Goal: Use online tool/utility: Utilize a website feature to perform a specific function

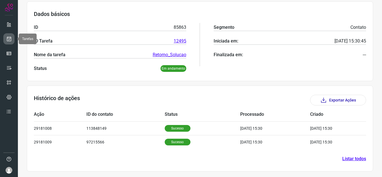
click at [11, 40] on icon at bounding box center [9, 39] width 6 height 6
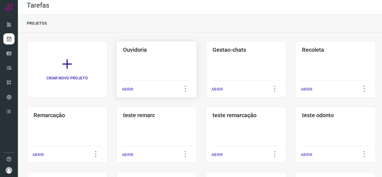
click at [132, 86] on p "ABRIR" at bounding box center [127, 89] width 11 height 6
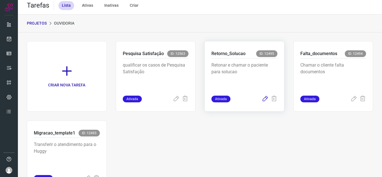
click at [262, 101] on icon at bounding box center [265, 99] width 7 height 7
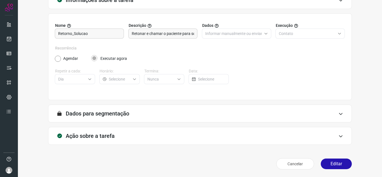
scroll to position [41, 0]
click at [328, 164] on button "Editar" at bounding box center [336, 163] width 31 height 11
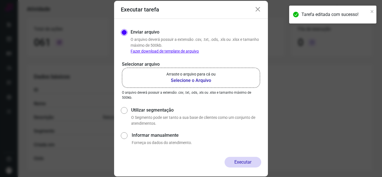
click at [211, 72] on p "Arraste o arquivo para cá ou" at bounding box center [190, 74] width 49 height 6
click at [0, 0] on input "Arraste o arquivo para cá ou Selecione o Arquivo" at bounding box center [0, 0] width 0 height 0
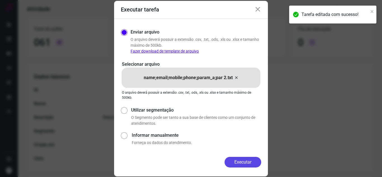
click at [241, 158] on button "Executar" at bounding box center [242, 162] width 37 height 11
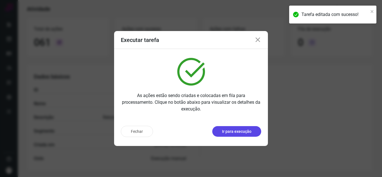
click at [248, 134] on p "Ir para execução" at bounding box center [236, 132] width 29 height 6
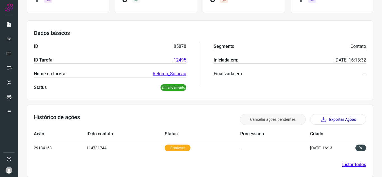
scroll to position [68, 0]
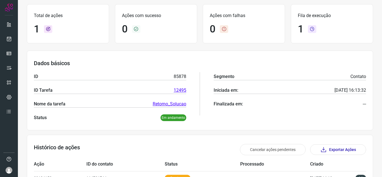
scroll to position [68, 0]
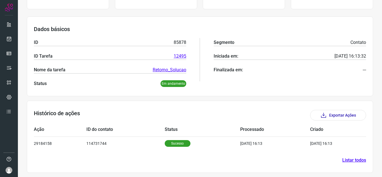
scroll to position [67, 0]
